Goal: Information Seeking & Learning: Learn about a topic

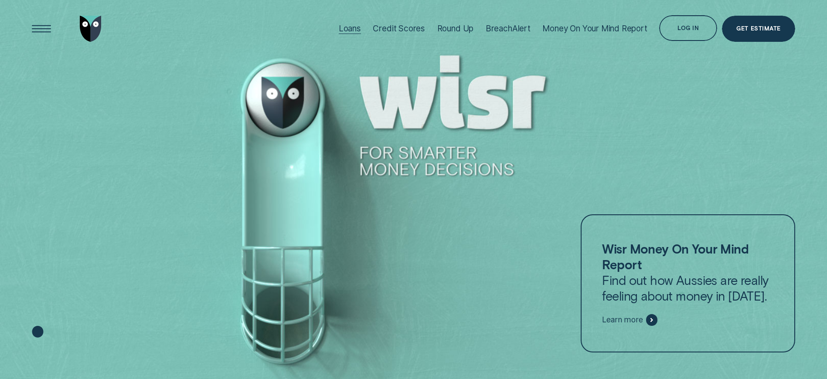
click at [351, 27] on div "Loans" at bounding box center [350, 29] width 22 height 10
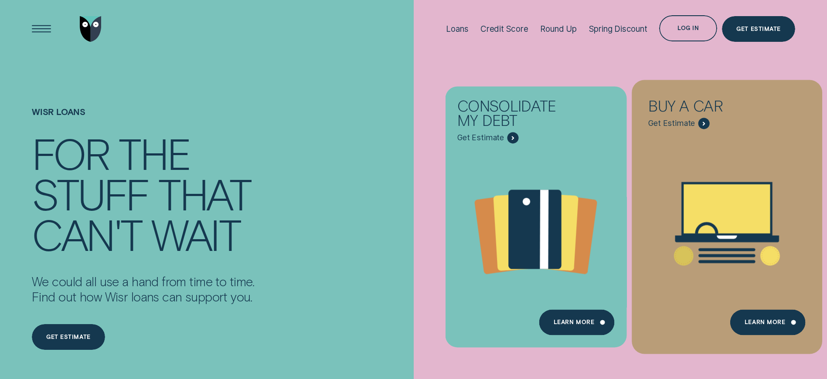
click at [698, 196] on icon "Buy a car - Learn more" at bounding box center [726, 208] width 86 height 49
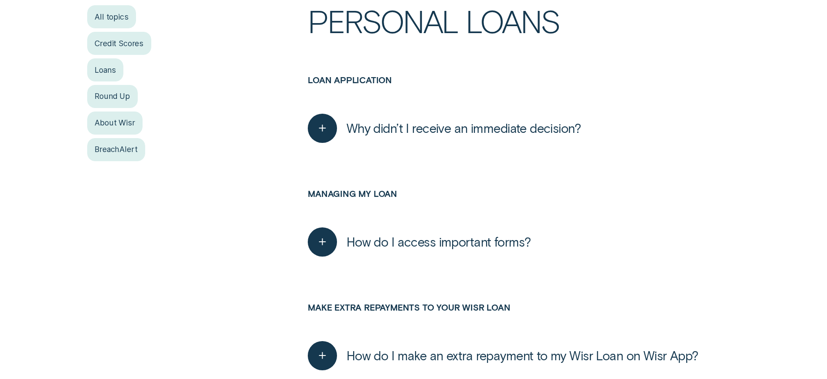
scroll to position [261, 0]
click at [327, 128] on icon "button" at bounding box center [322, 128] width 15 height 14
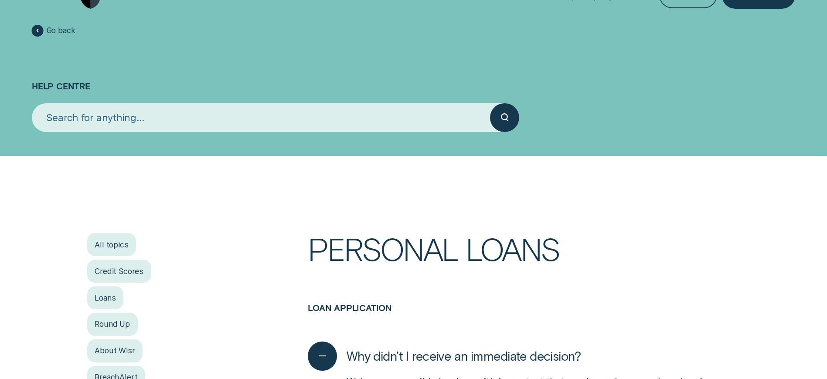
scroll to position [131, 0]
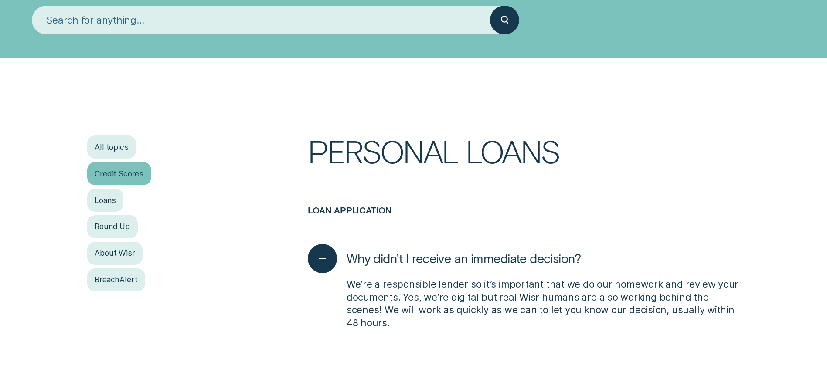
click at [134, 172] on div "Credit Scores" at bounding box center [119, 173] width 64 height 23
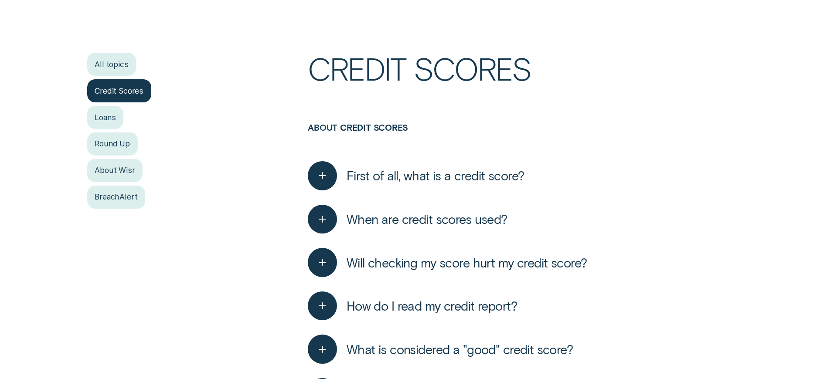
scroll to position [218, 0]
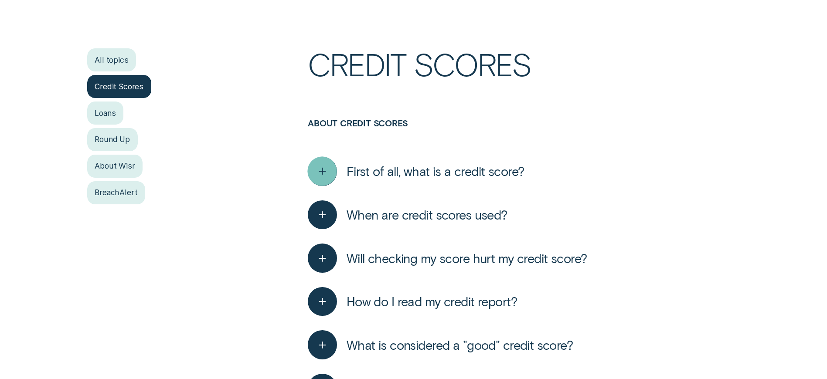
click at [322, 170] on line "button" at bounding box center [322, 171] width 0 height 6
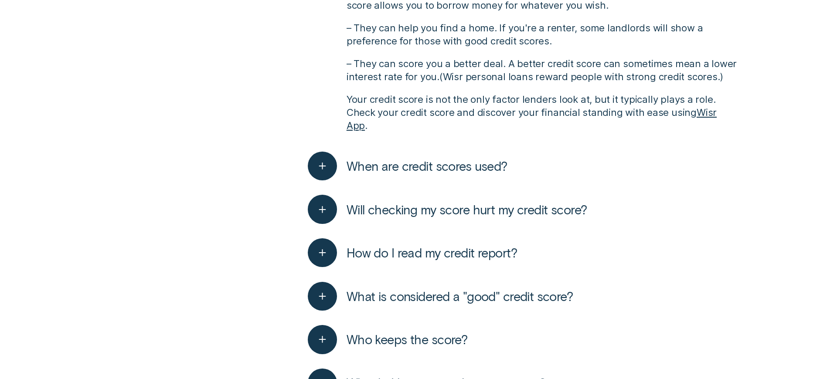
scroll to position [479, 0]
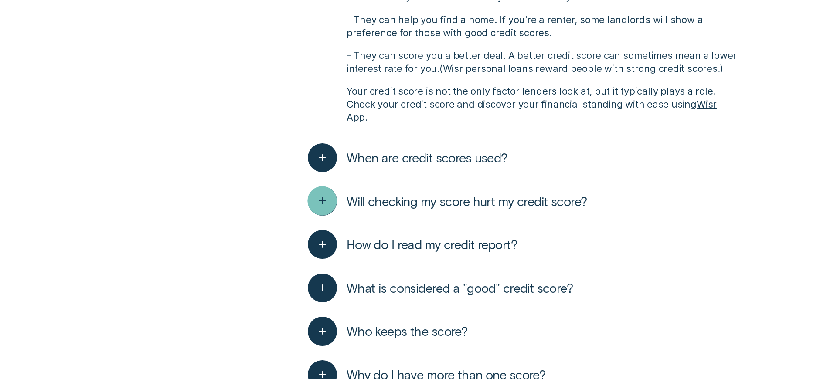
click at [320, 194] on icon "button" at bounding box center [322, 201] width 15 height 14
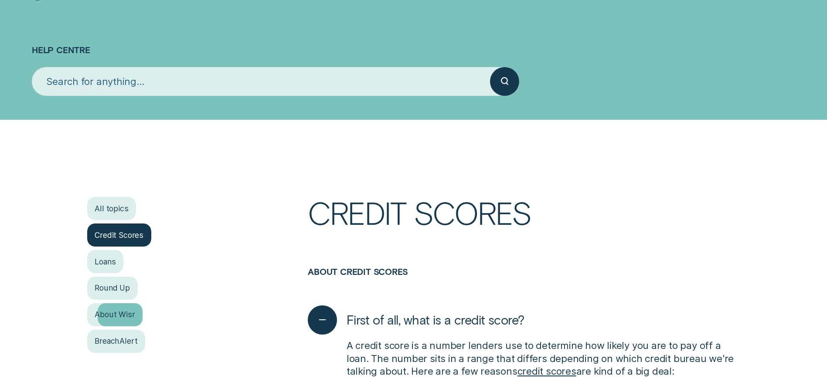
scroll to position [0, 0]
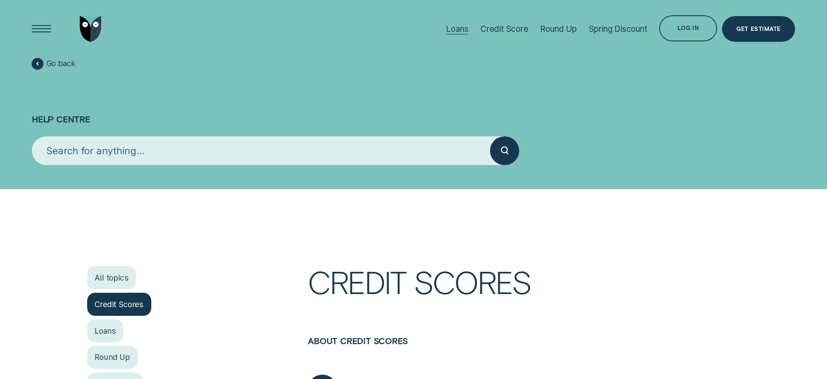
click at [453, 28] on div "Loans" at bounding box center [457, 29] width 22 height 10
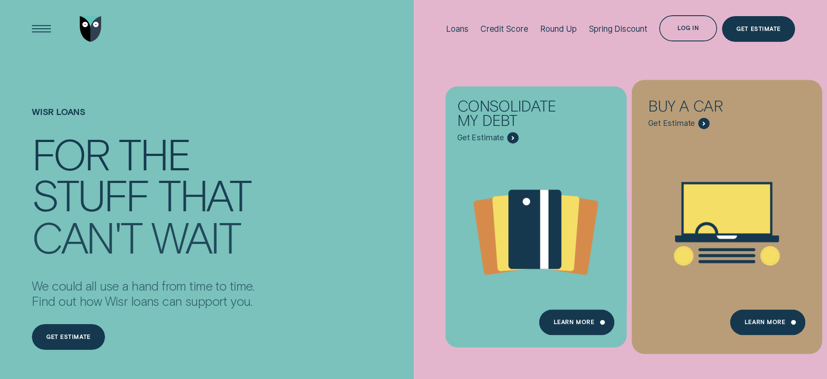
click at [736, 209] on icon "Buy a car - Learn more" at bounding box center [726, 208] width 86 height 49
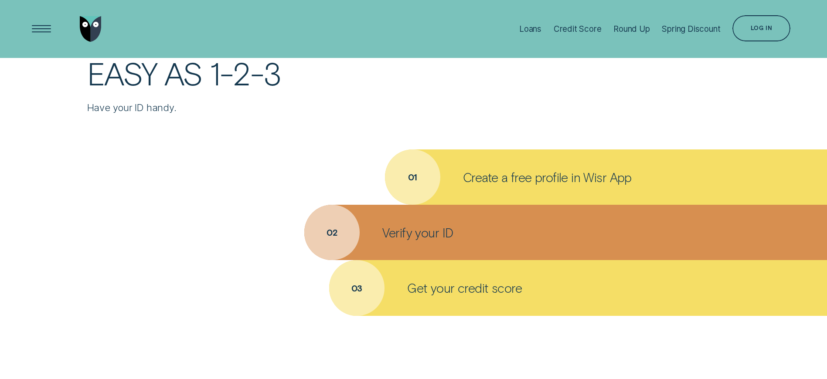
scroll to position [1656, 0]
